Goal: Register for event/course

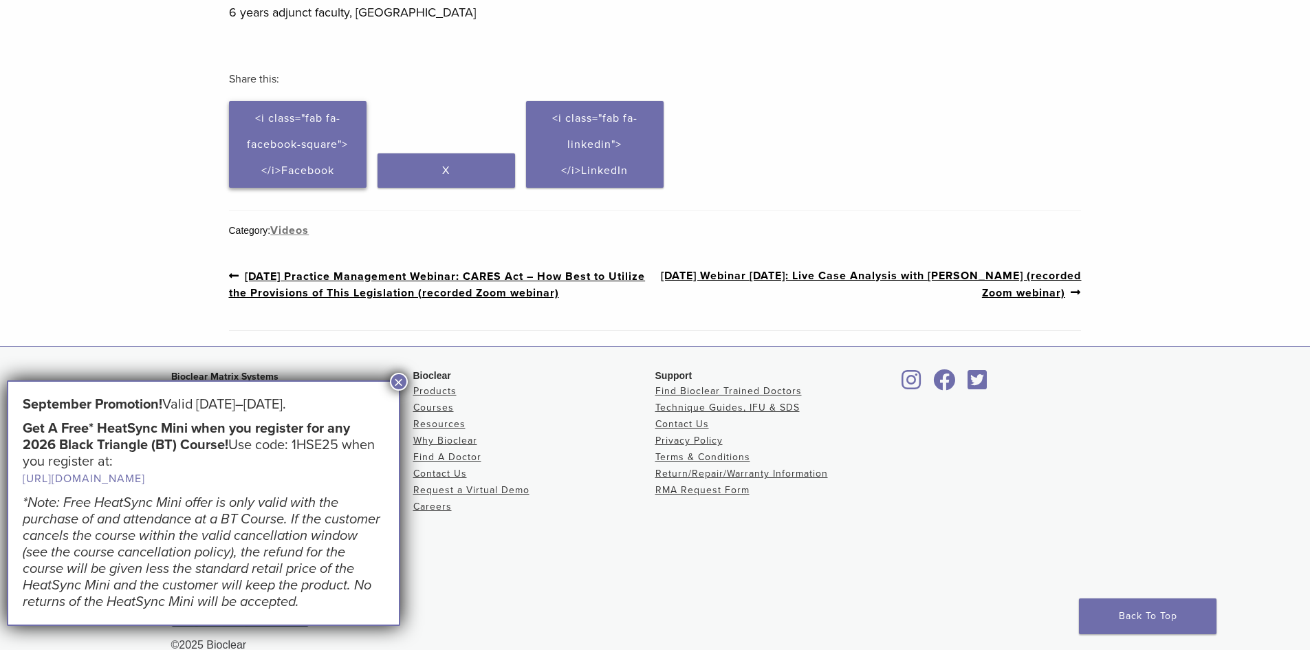
scroll to position [575, 0]
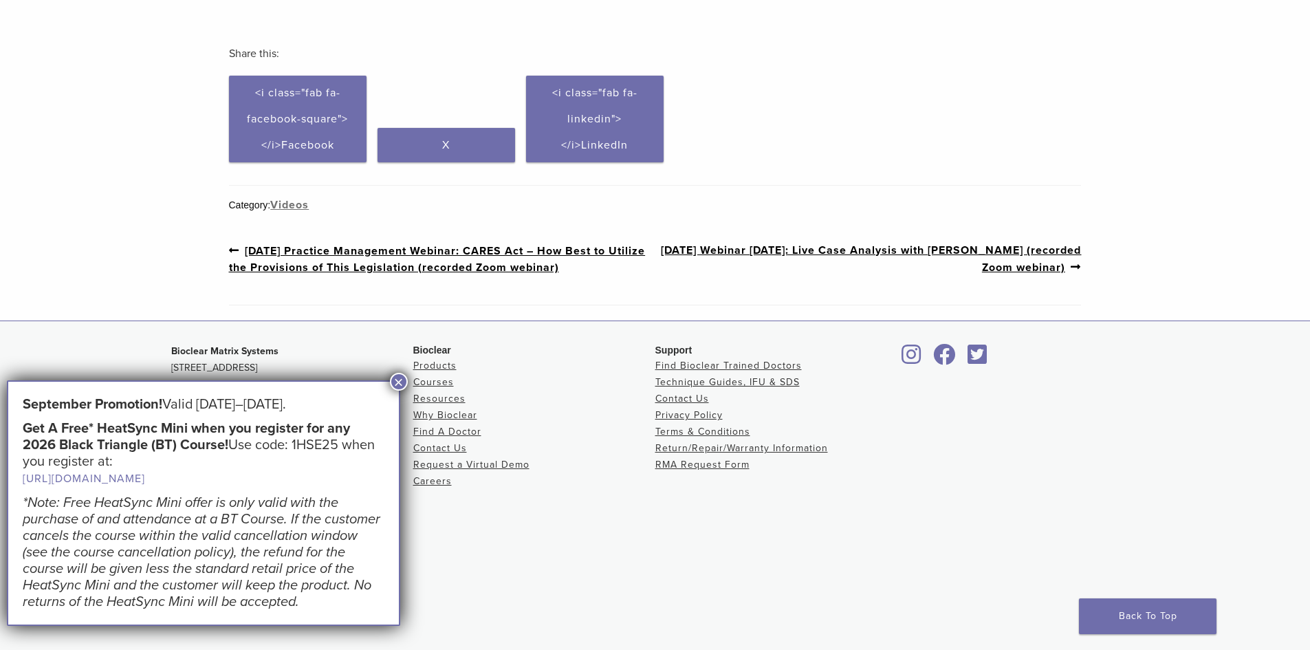
click at [395, 377] on button "×" at bounding box center [399, 382] width 18 height 18
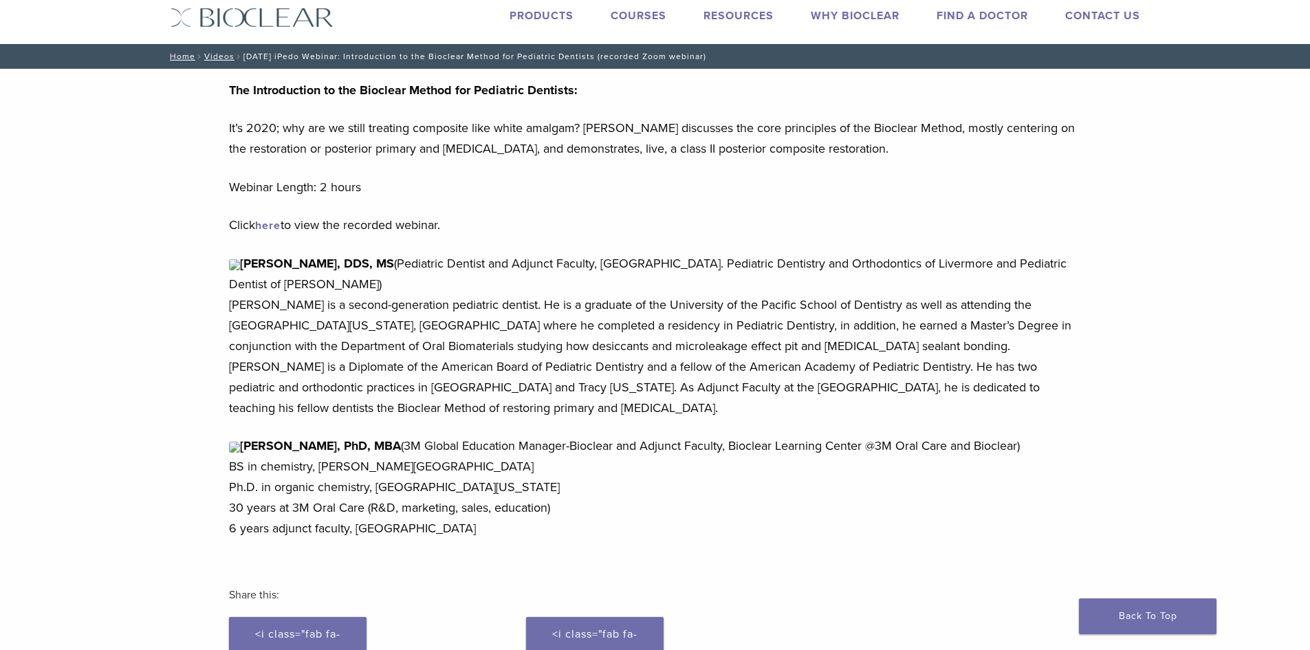
scroll to position [0, 0]
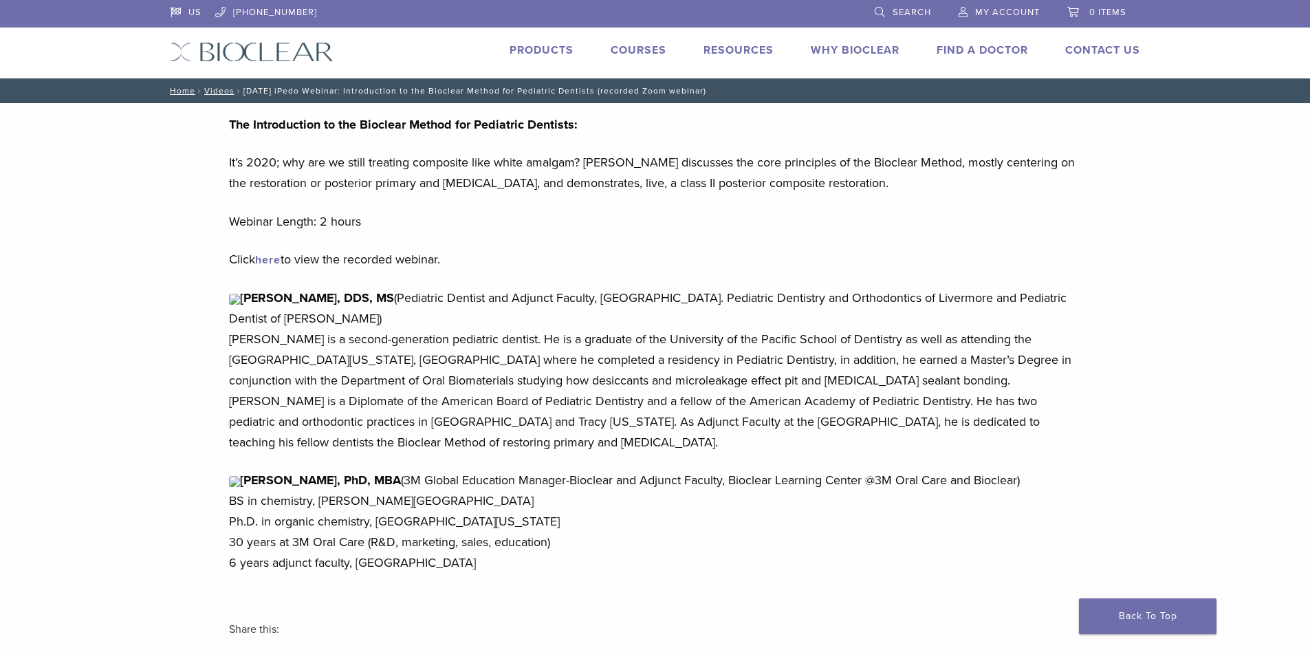
click at [616, 49] on link "Courses" at bounding box center [638, 50] width 56 height 14
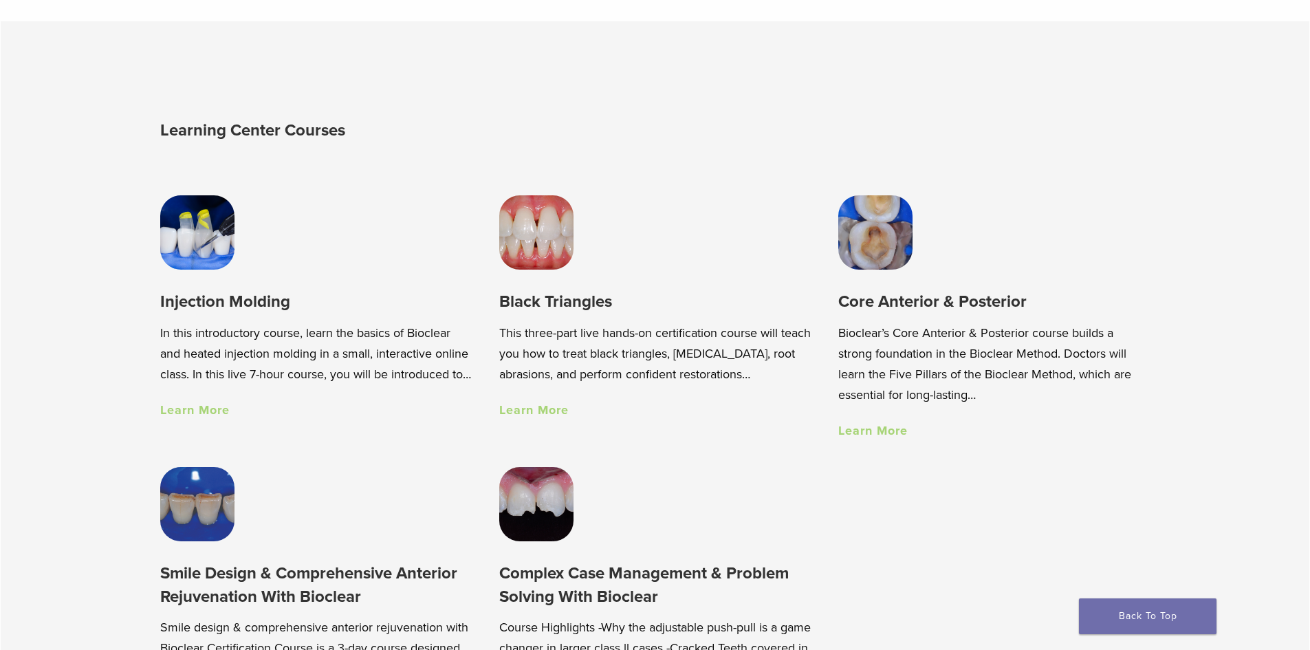
scroll to position [962, 0]
click at [534, 244] on img at bounding box center [536, 232] width 74 height 74
click at [530, 504] on img at bounding box center [536, 503] width 74 height 74
click at [215, 239] on img at bounding box center [197, 232] width 74 height 74
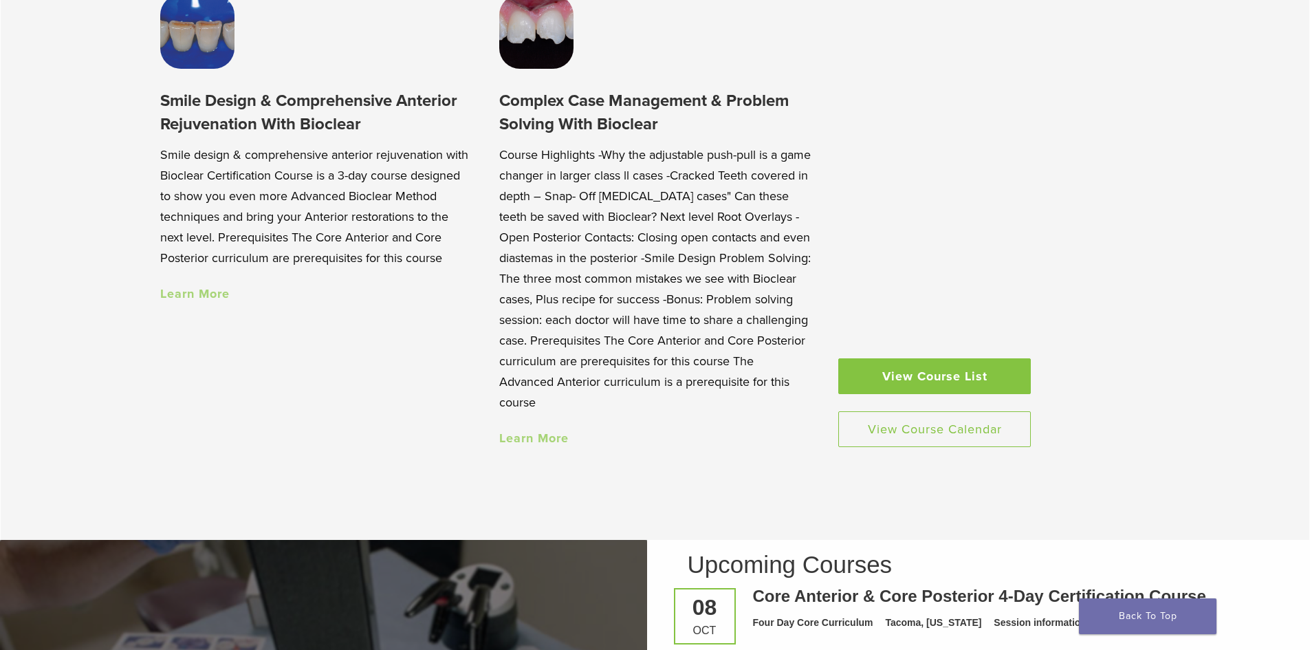
scroll to position [1444, 0]
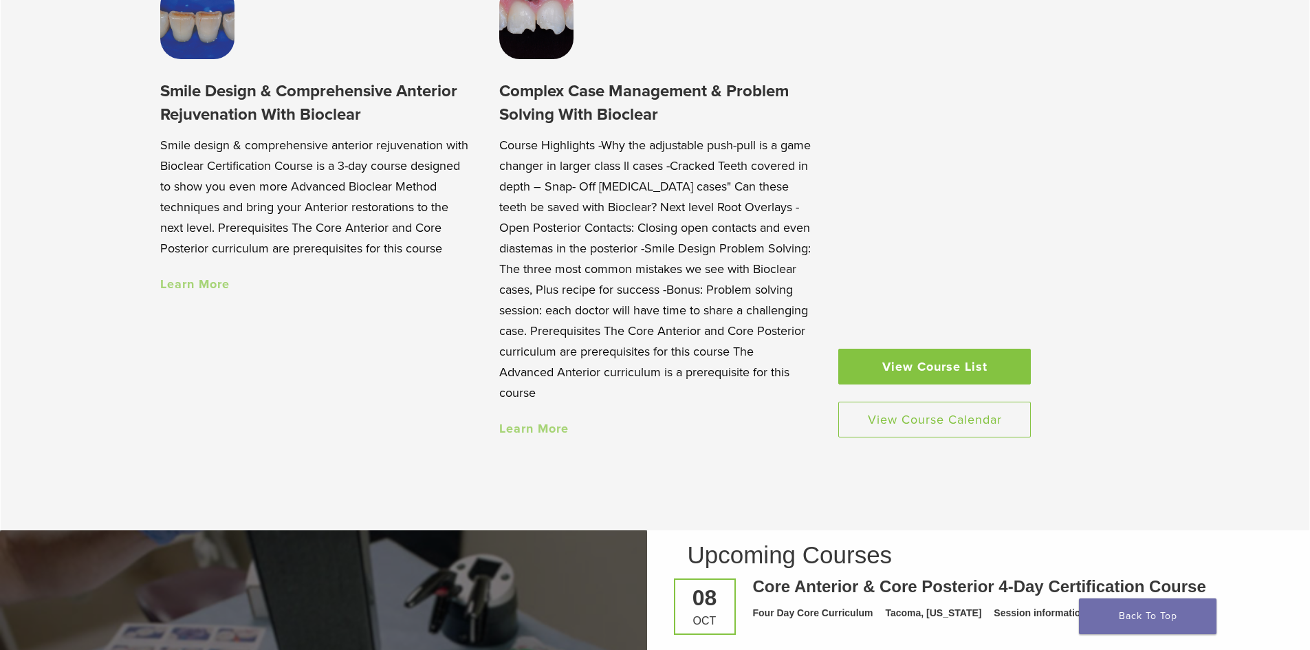
click at [908, 377] on link "View Course List" at bounding box center [934, 367] width 192 height 36
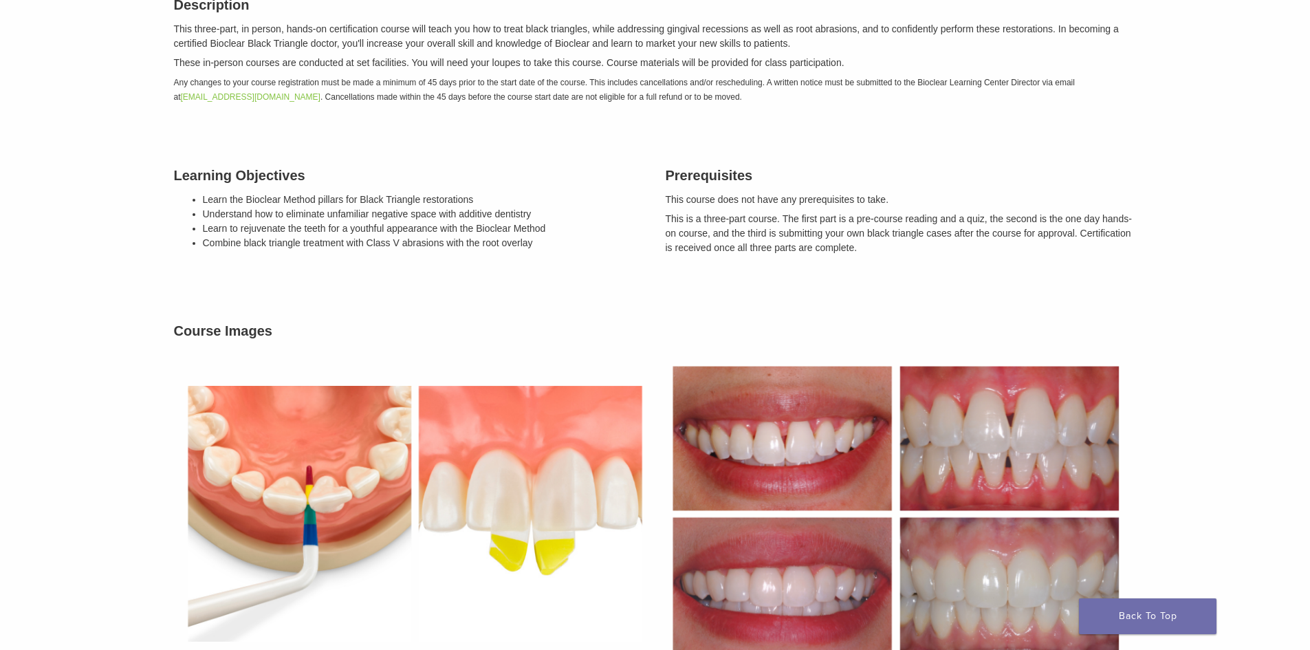
scroll to position [344, 0]
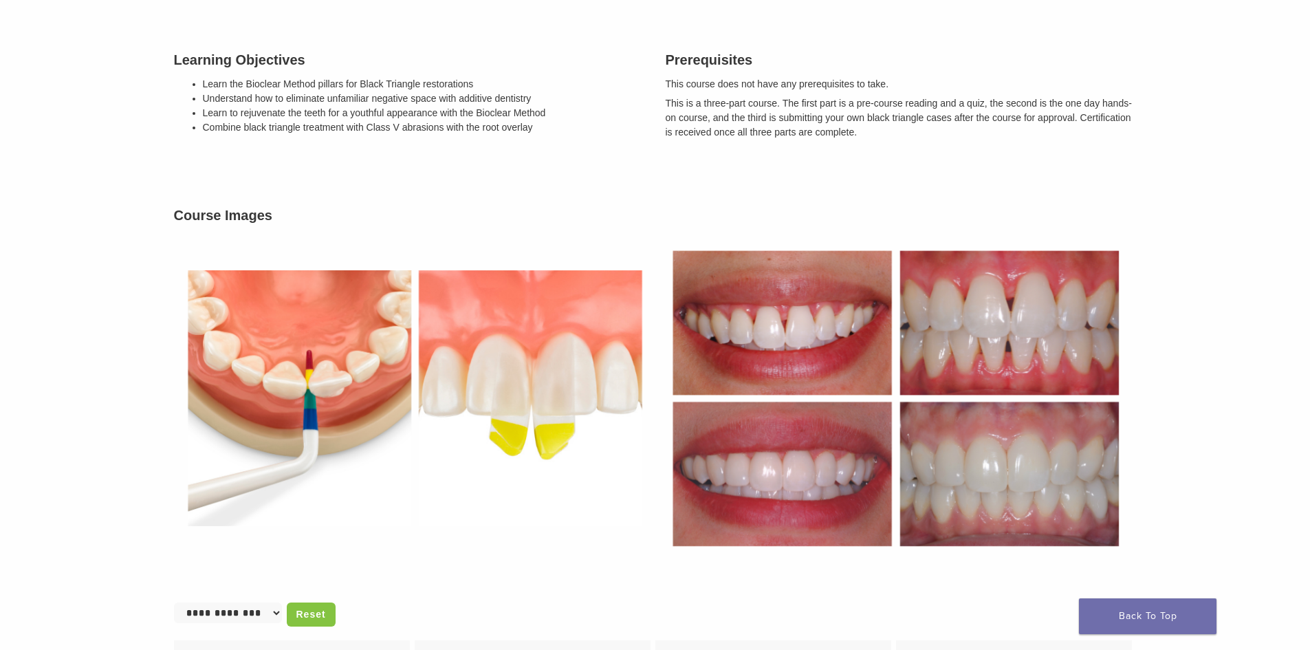
click at [1018, 357] on img at bounding box center [895, 397] width 481 height 331
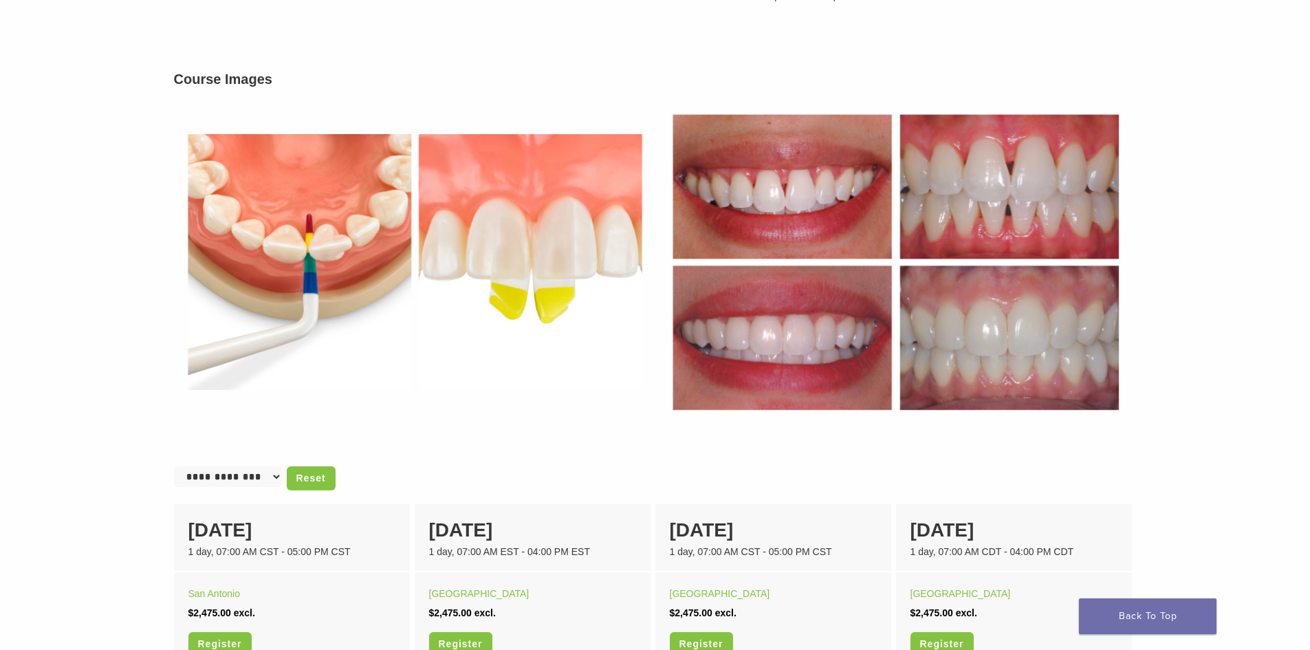
scroll to position [412, 0]
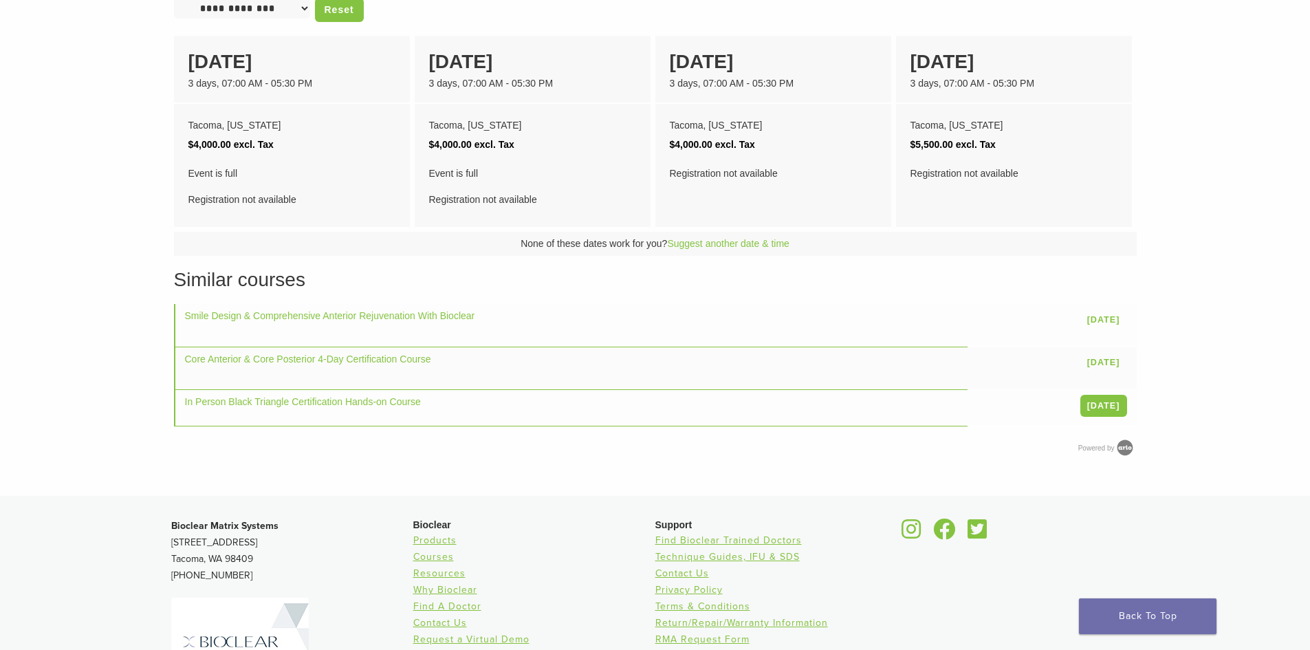
scroll to position [687, 0]
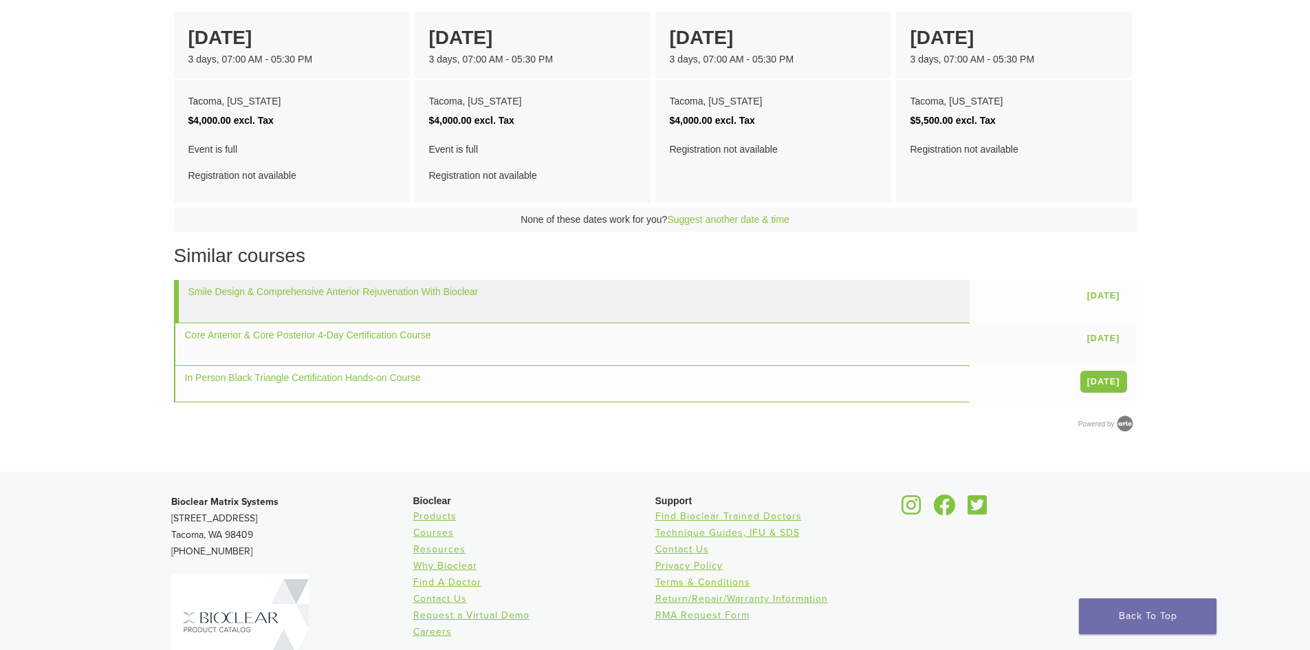
click at [403, 304] on td "Smile Design & Comprehensive Anterior Rejuvenation With Bioclear" at bounding box center [571, 301] width 795 height 43
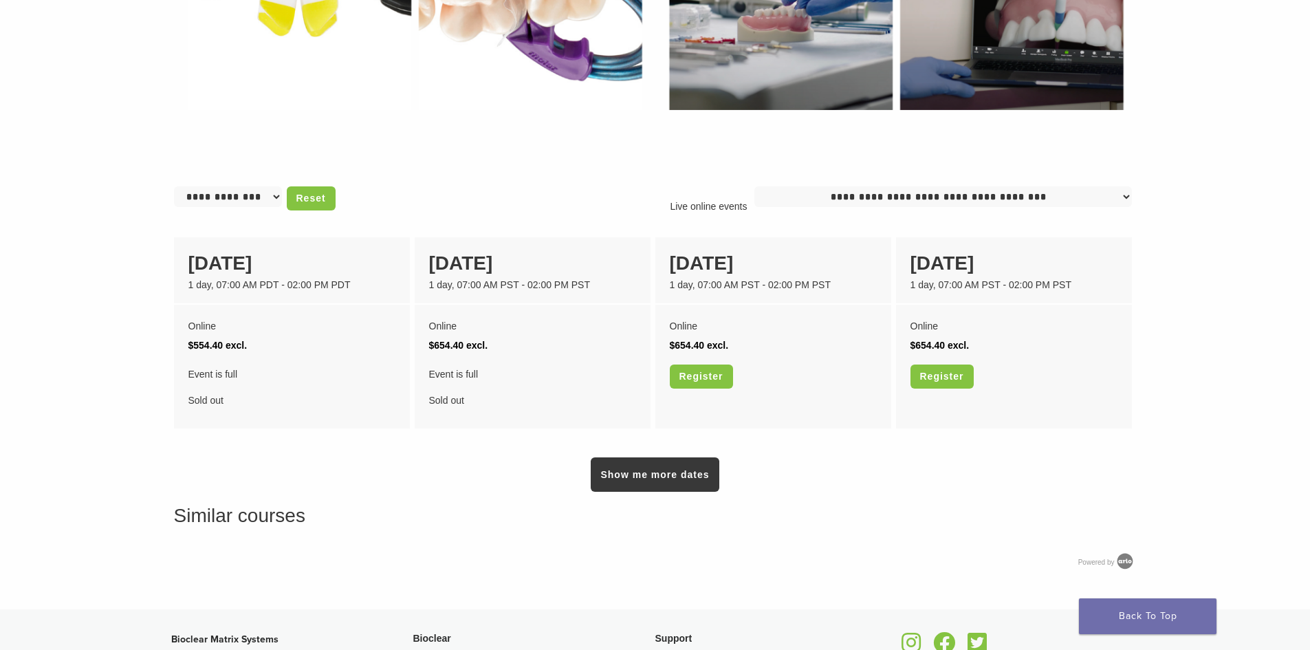
scroll to position [962, 0]
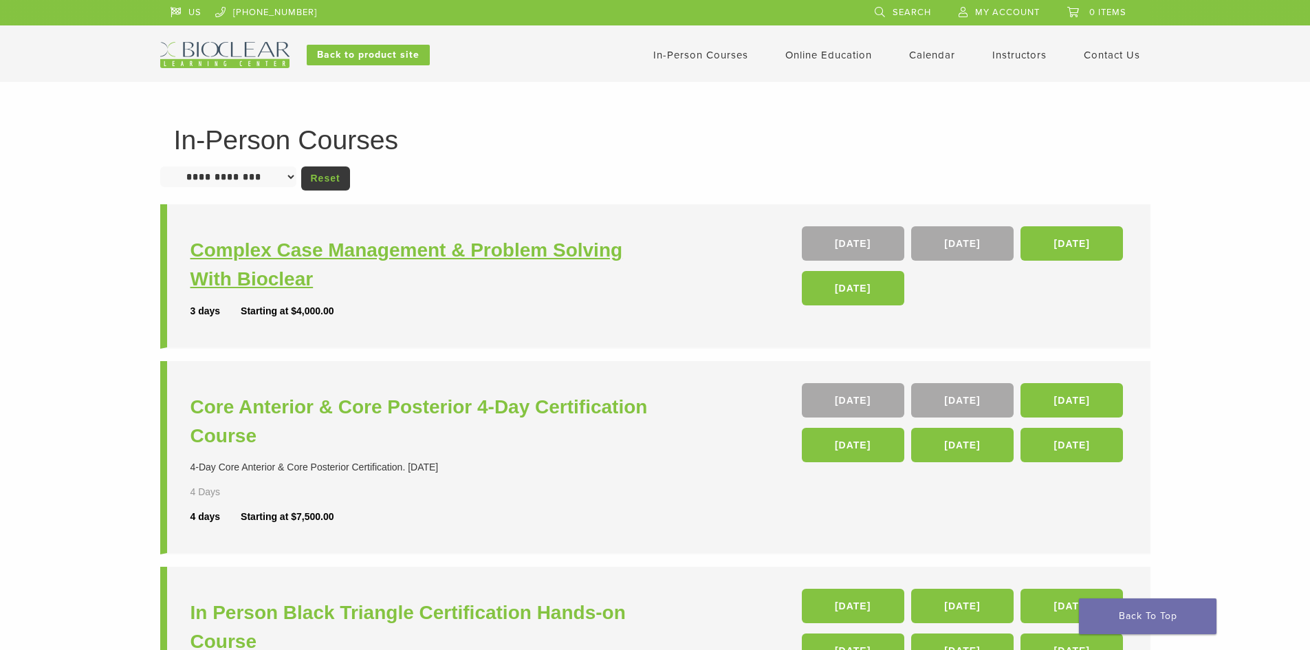
click at [283, 242] on h3 "Complex Case Management & Problem Solving With Bioclear" at bounding box center [424, 265] width 468 height 58
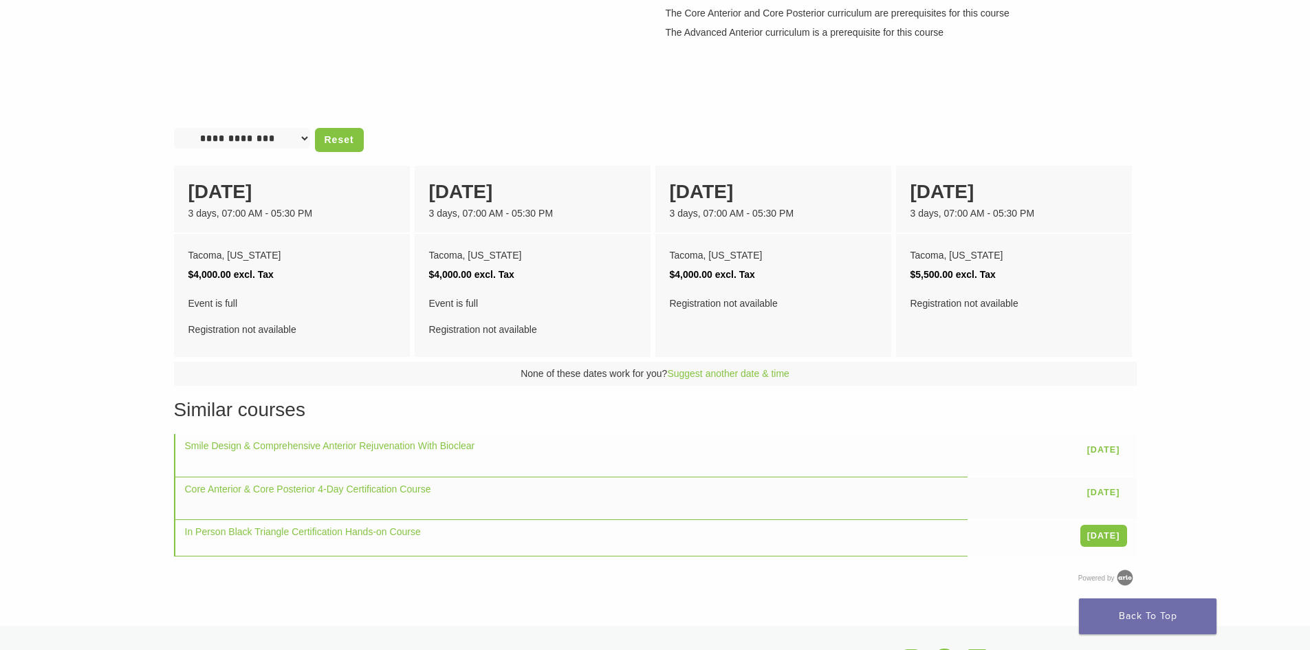
scroll to position [825, 0]
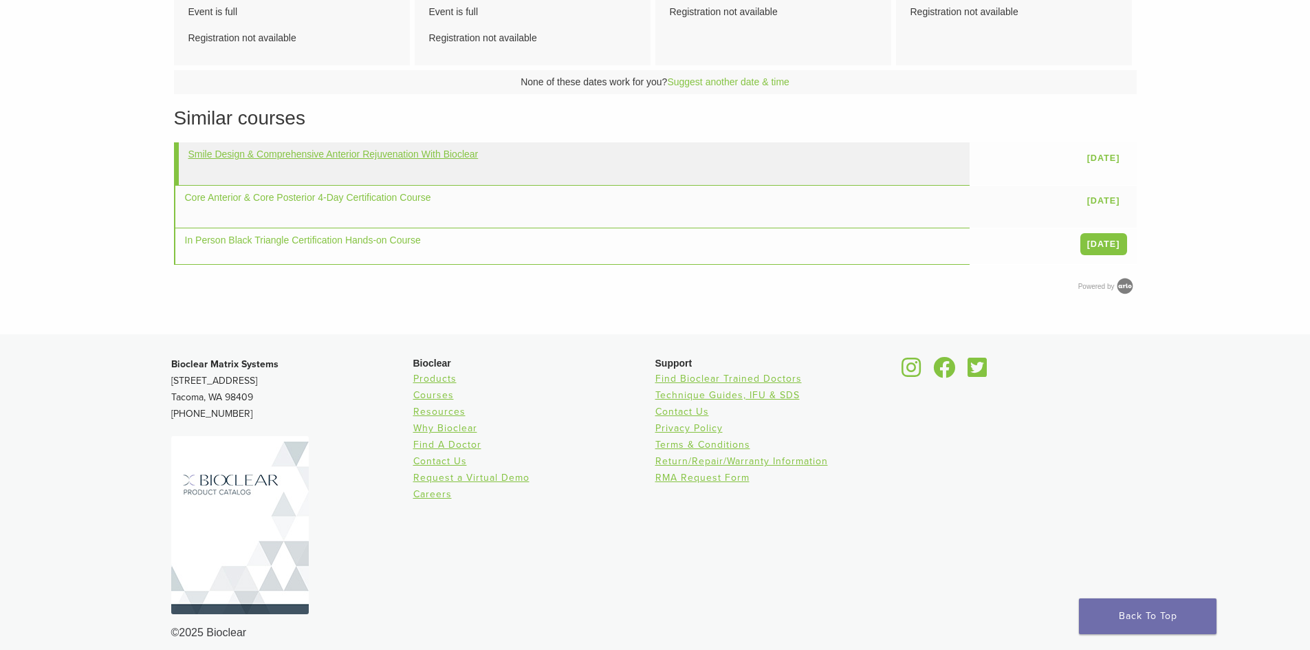
click at [331, 151] on link "Smile Design & Comprehensive Anterior Rejuvenation With Bioclear" at bounding box center [333, 153] width 290 height 11
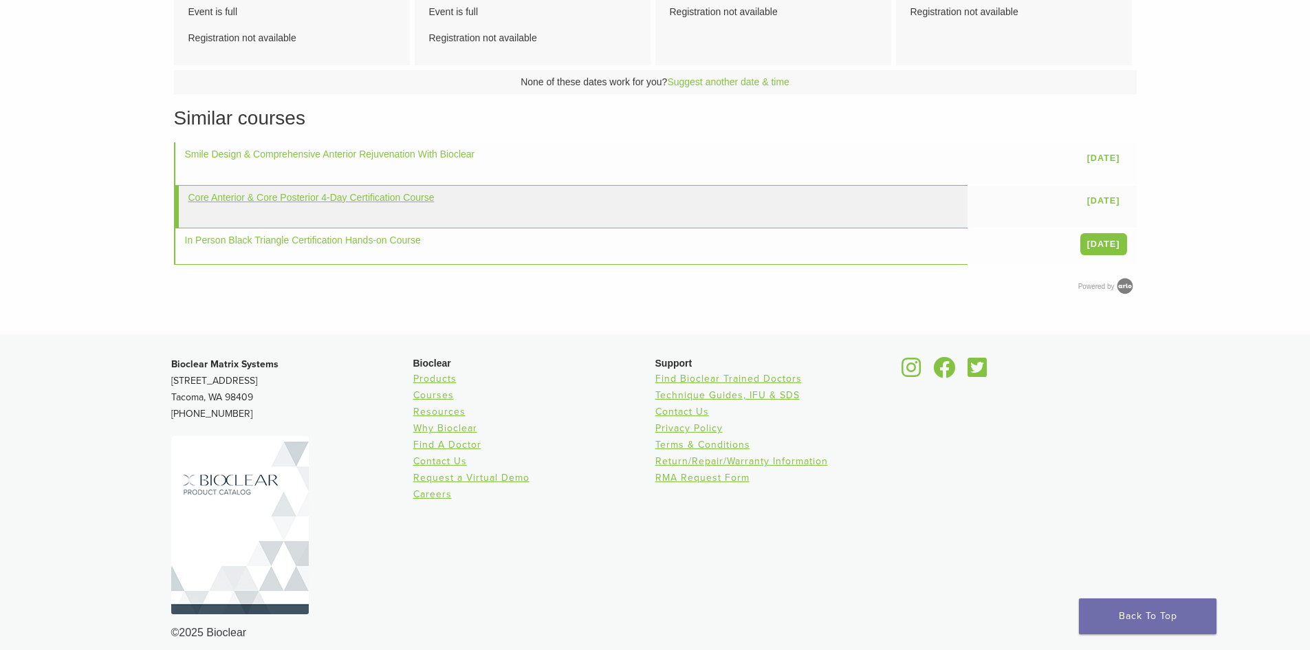
click at [290, 196] on link "Core Anterior & Core Posterior 4-Day Certification Course" at bounding box center [311, 197] width 246 height 11
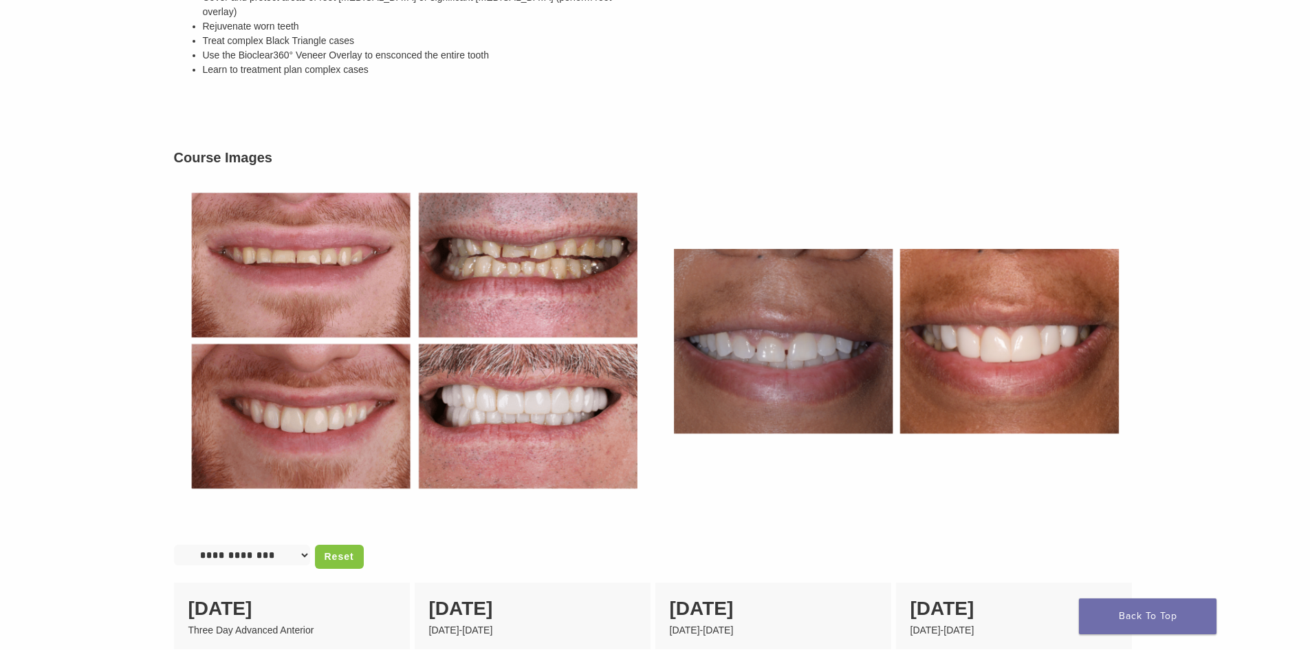
scroll to position [481, 0]
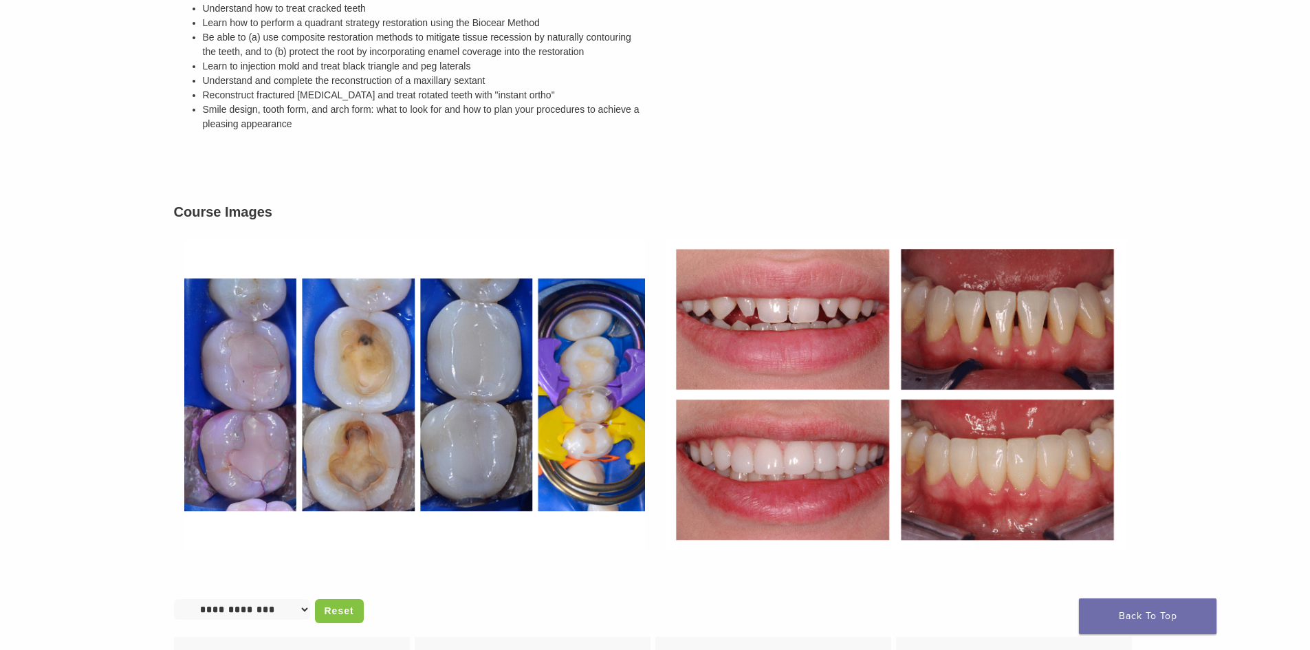
scroll to position [619, 0]
